Goal: Obtain resource: Obtain resource

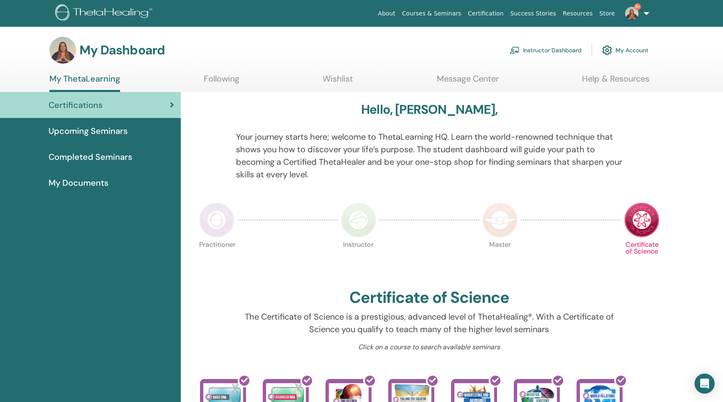
click at [539, 49] on link "Instructor Dashboard" at bounding box center [546, 50] width 72 height 18
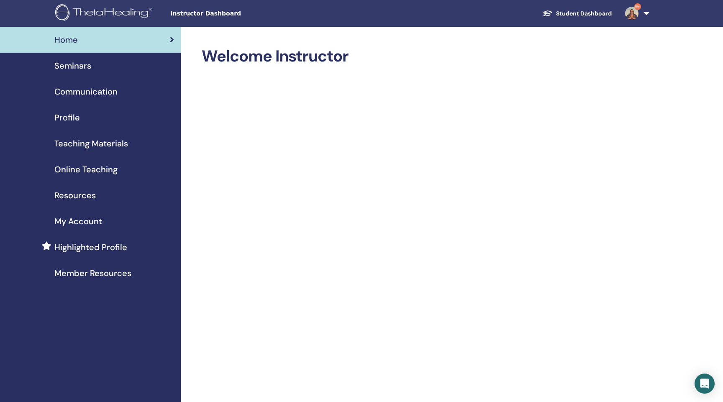
click at [72, 68] on span "Seminars" at bounding box center [72, 65] width 37 height 13
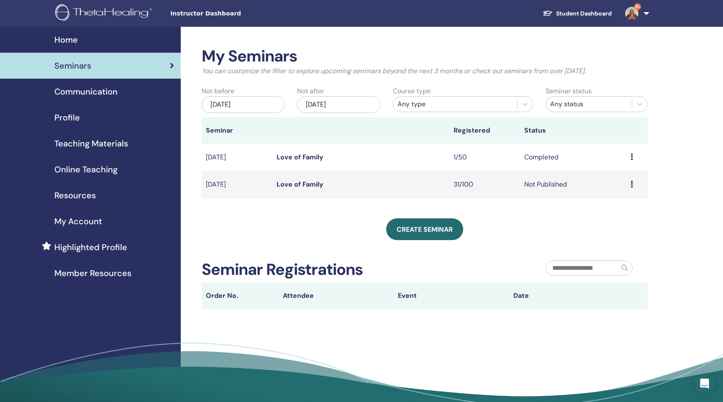
click at [82, 144] on span "Teaching Materials" at bounding box center [91, 143] width 74 height 13
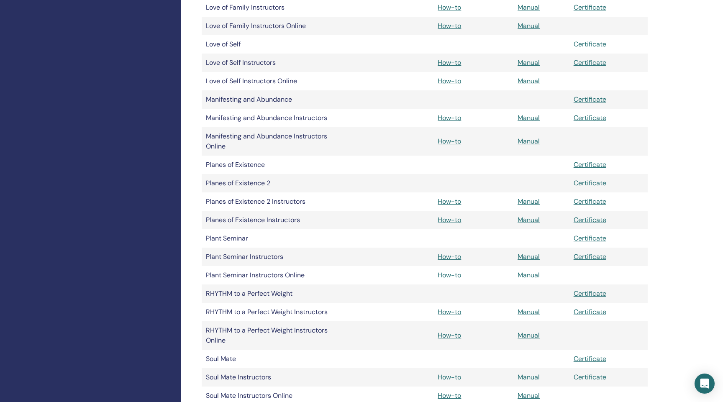
scroll to position [1152, 0]
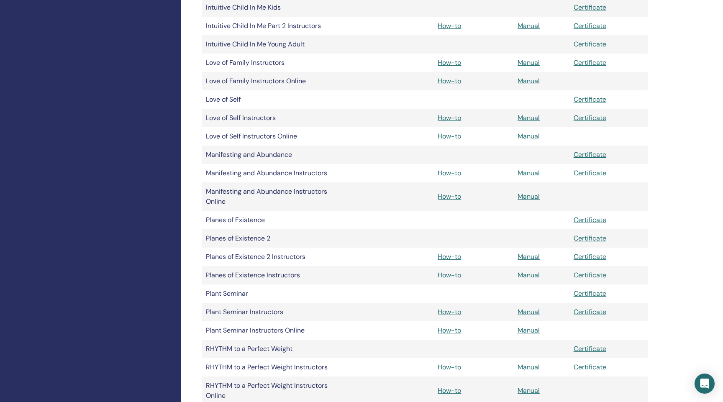
click at [448, 138] on link "How-to" at bounding box center [449, 136] width 23 height 9
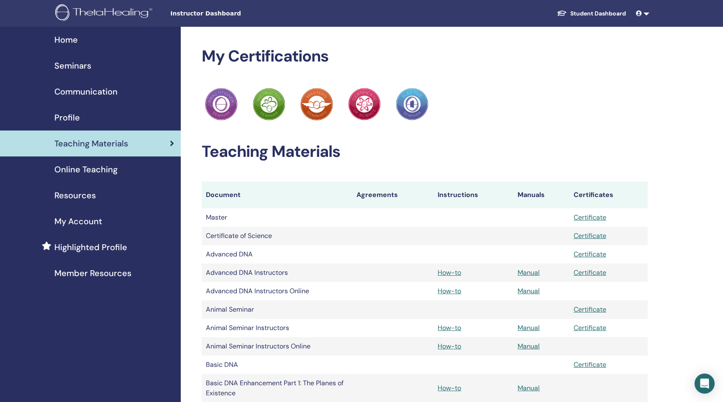
scroll to position [1152, 0]
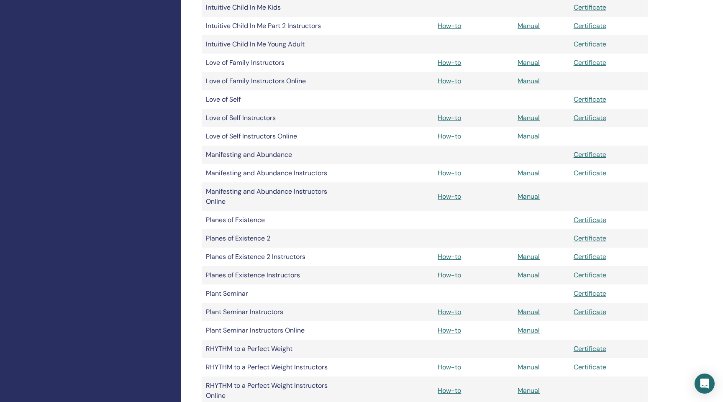
click at [523, 134] on link "Manual" at bounding box center [529, 136] width 22 height 9
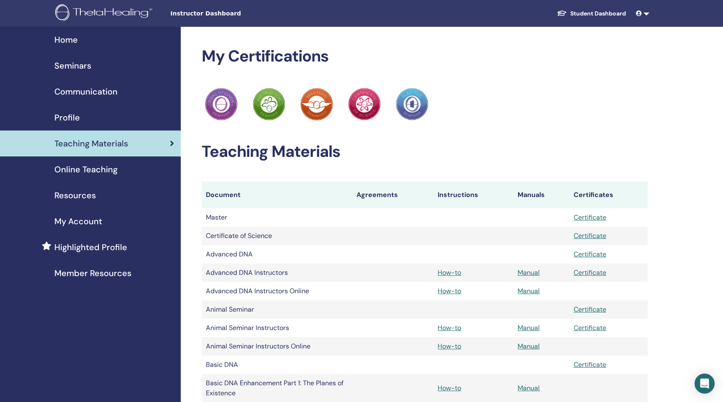
scroll to position [1152, 0]
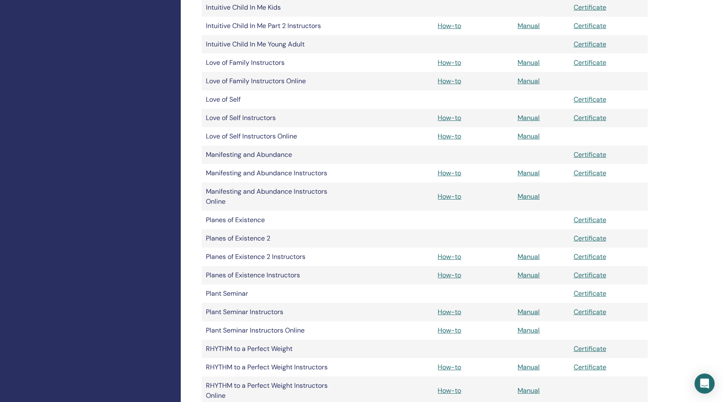
click at [527, 256] on link "Manual" at bounding box center [529, 256] width 22 height 9
